Goal: Information Seeking & Learning: Learn about a topic

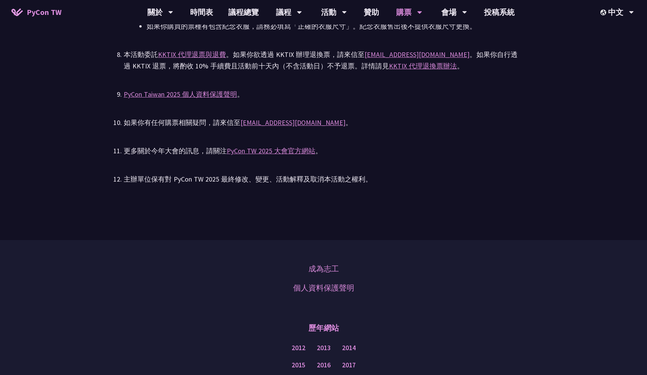
scroll to position [1593, 0]
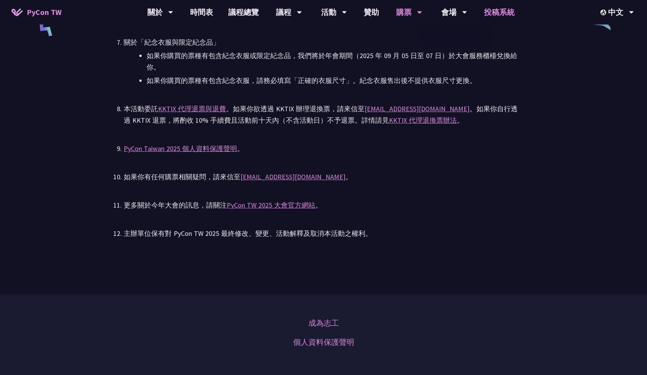
click at [502, 16] on link "投稿系統" at bounding box center [499, 12] width 46 height 24
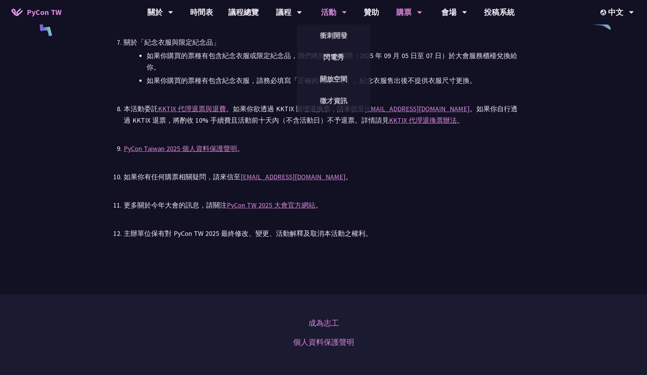
click at [355, 14] on div "活動 衝刺開發 閃電秀 開放空間 徵才資訊" at bounding box center [334, 12] width 45 height 24
click at [367, 14] on link "贊助" at bounding box center [371, 12] width 31 height 24
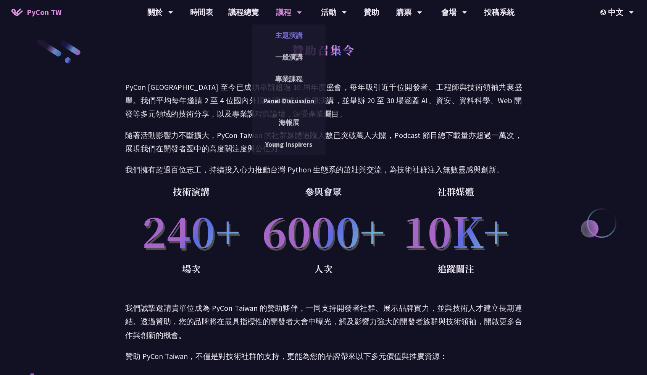
click at [286, 36] on link "主題演講" at bounding box center [288, 35] width 73 height 18
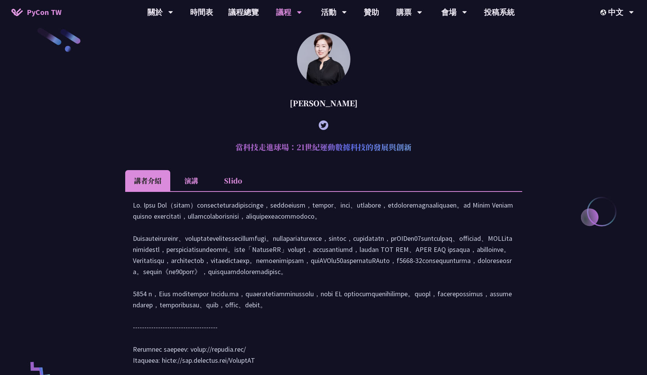
scroll to position [292, 0]
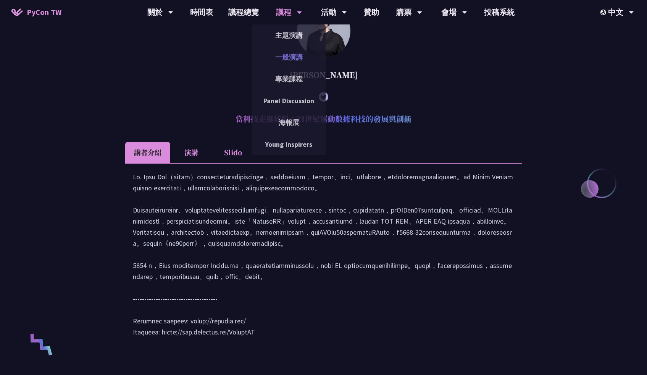
click at [286, 61] on link "一般演講" at bounding box center [288, 57] width 73 height 18
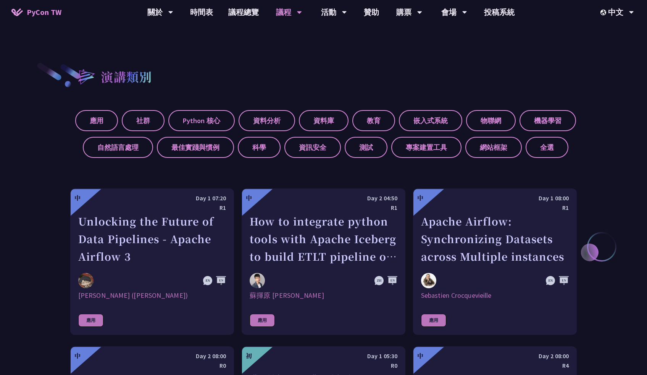
scroll to position [329, 0]
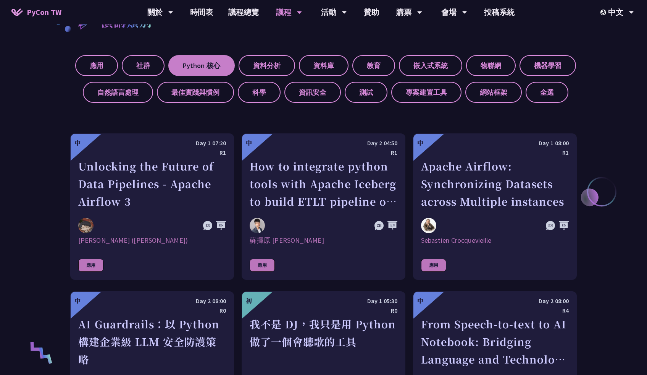
click at [213, 68] on label "Python 核心" at bounding box center [201, 65] width 66 height 21
click at [0, 0] on input "Python 核心" at bounding box center [0, 0] width 0 height 0
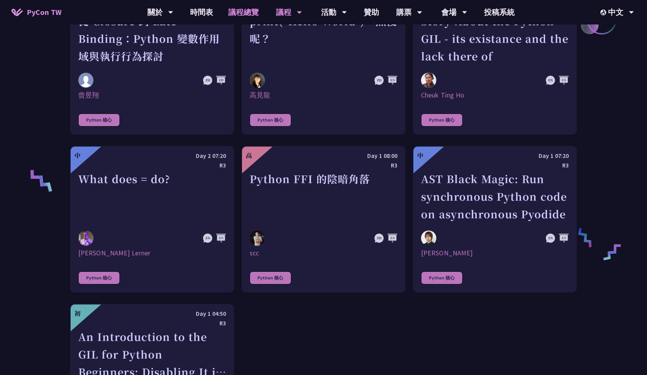
scroll to position [508, 0]
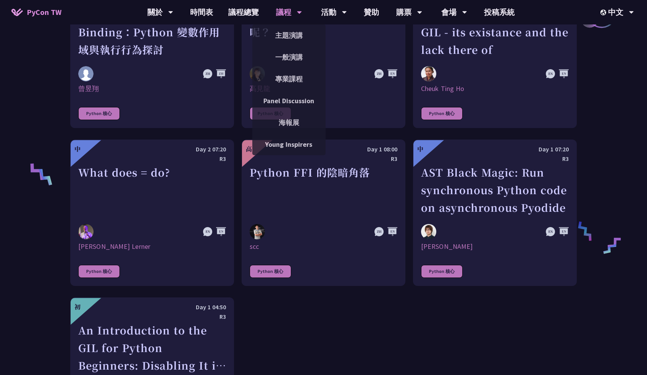
click at [281, 12] on div "議程" at bounding box center [289, 12] width 26 height 24
click at [293, 80] on link "專業課程" at bounding box center [288, 79] width 73 height 18
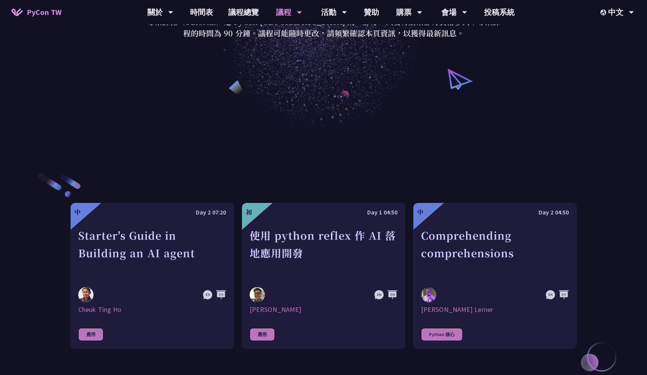
scroll to position [226, 0]
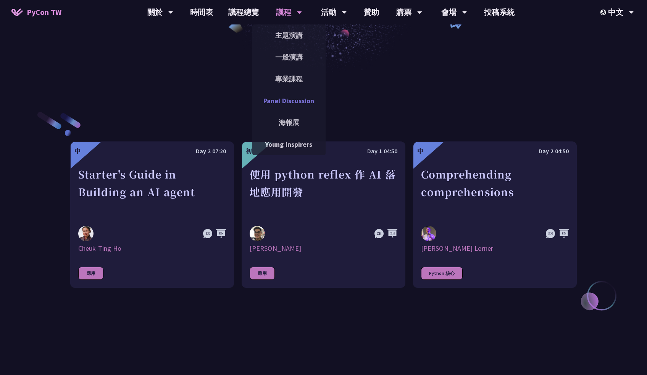
click at [294, 105] on link "Panel Discussion" at bounding box center [288, 101] width 73 height 18
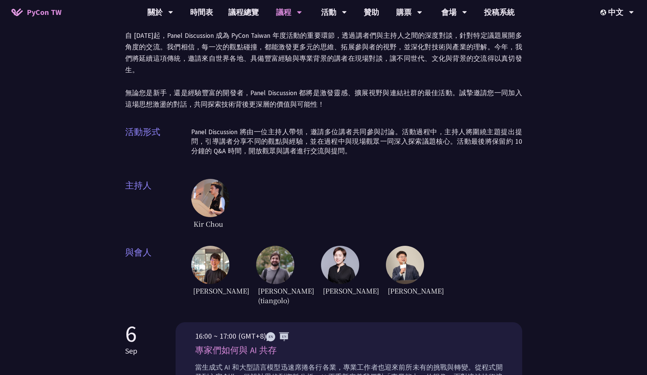
scroll to position [136, 0]
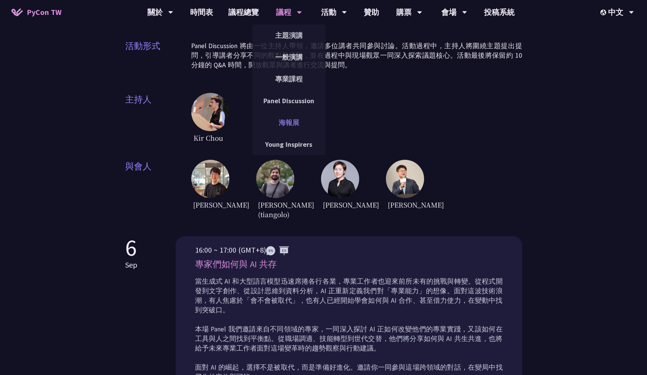
click at [285, 121] on link "海報展" at bounding box center [288, 122] width 73 height 18
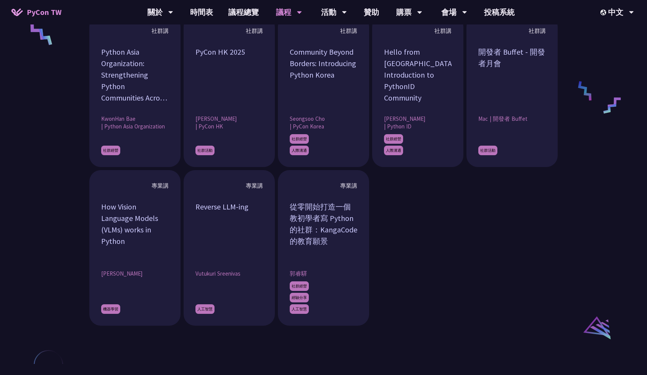
scroll to position [678, 0]
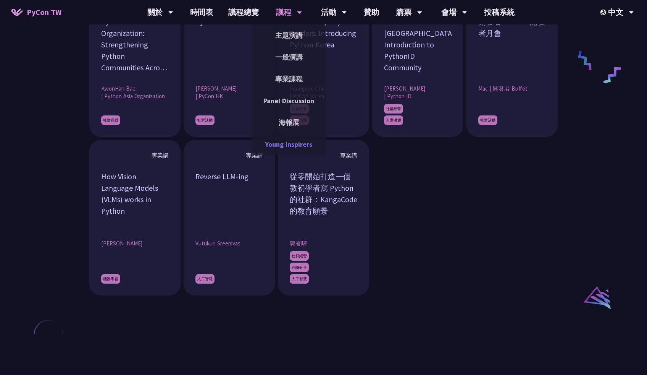
click at [297, 145] on link "Young Inspirers" at bounding box center [288, 144] width 73 height 18
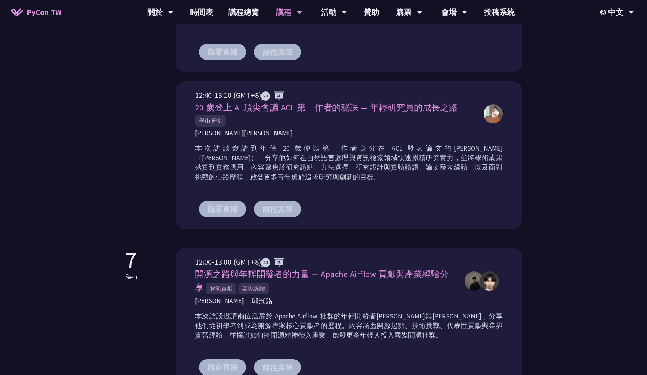
scroll to position [351, 0]
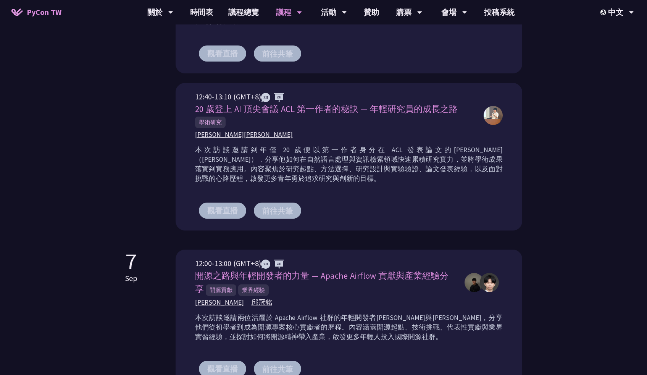
click at [491, 117] on img at bounding box center [493, 115] width 19 height 19
click at [232, 135] on span "[PERSON_NAME][PERSON_NAME]" at bounding box center [244, 135] width 98 height 10
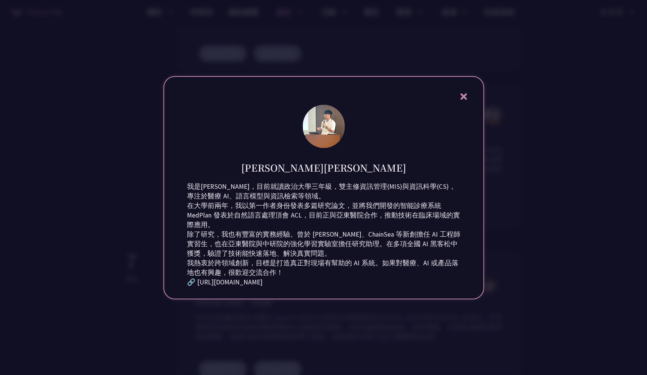
scroll to position [350, 0]
click at [140, 272] on div at bounding box center [323, 187] width 647 height 375
